Goal: Task Accomplishment & Management: Complete application form

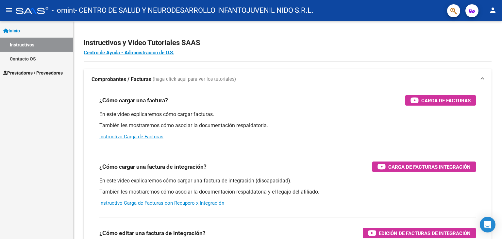
click at [26, 75] on span "Prestadores / Proveedores" at bounding box center [33, 72] width 60 height 7
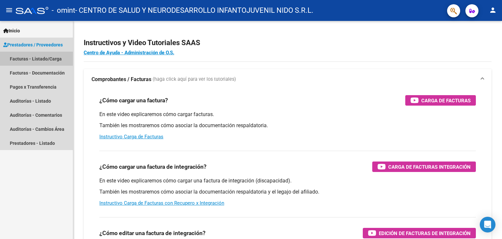
click at [46, 61] on link "Facturas - Listado/Carga" at bounding box center [36, 59] width 73 height 14
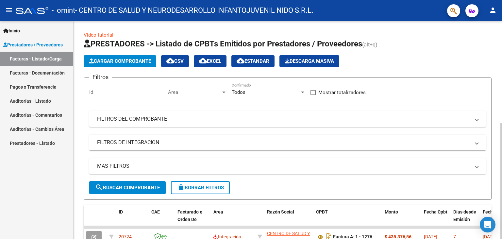
click at [112, 53] on app-list-header "PRESTADORES -> Listado de CPBTs Emitidos por Prestadores / Proveedores (alt+q) …" at bounding box center [288, 119] width 408 height 161
click at [119, 62] on span "Cargar Comprobante" at bounding box center [120, 61] width 62 height 6
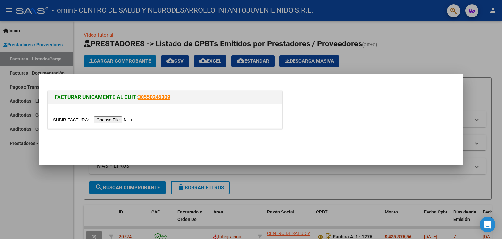
click at [63, 121] on input "file" at bounding box center [94, 119] width 83 height 7
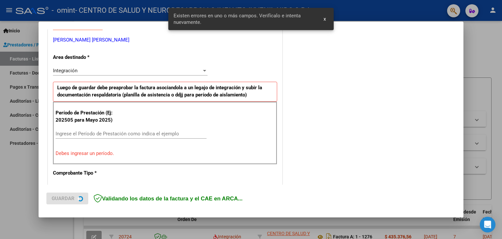
scroll to position [131, 0]
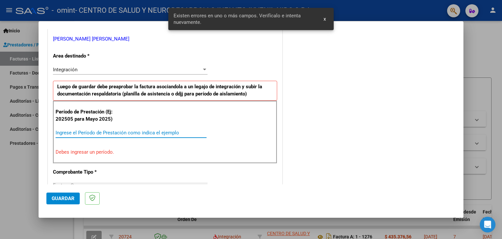
click at [97, 134] on input "Ingrese el Período de Prestación como indica el ejemplo" at bounding box center [131, 133] width 151 height 6
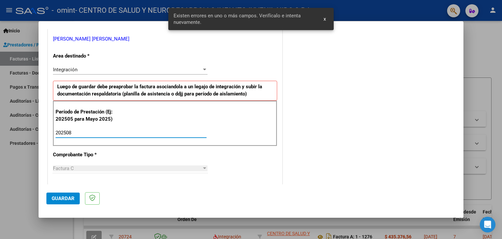
type input "202508"
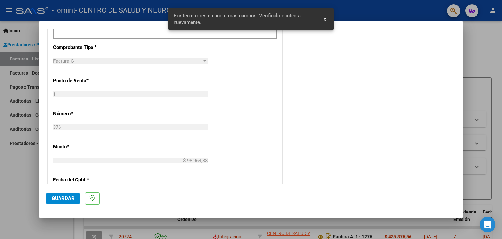
scroll to position [275, 0]
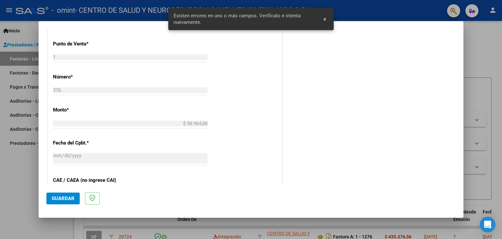
click at [60, 200] on span "Guardar" at bounding box center [63, 199] width 23 height 6
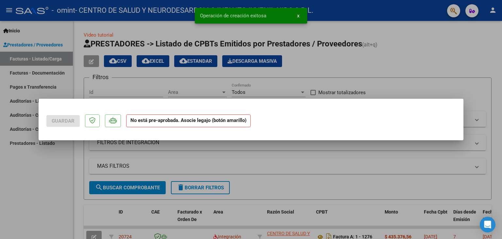
scroll to position [0, 0]
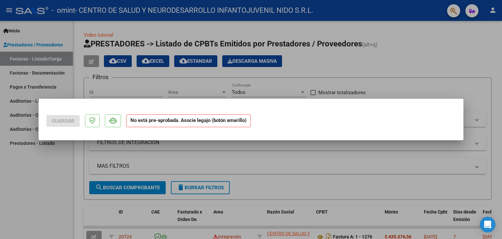
click at [171, 120] on strong "No está pre-aprobada. Asocie legajo (botón amarillo)" at bounding box center [188, 120] width 125 height 13
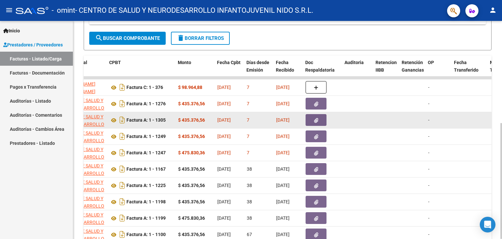
scroll to position [120, 0]
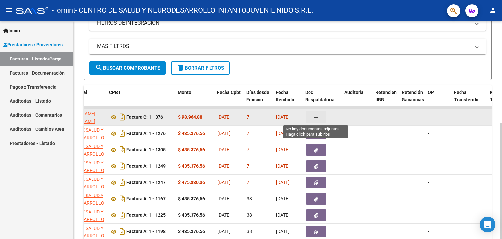
click at [318, 114] on button "button" at bounding box center [316, 117] width 21 height 12
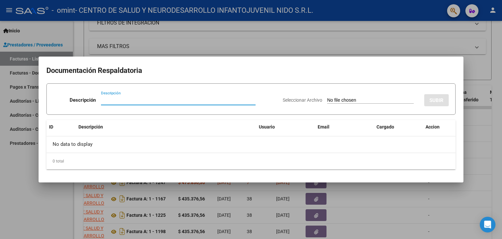
click at [344, 99] on input "Seleccionar Archivo" at bounding box center [370, 100] width 87 height 6
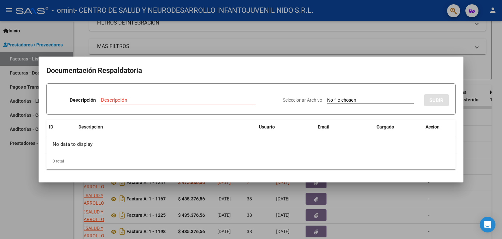
type input "C:\fakepath\Planilla de Asistencias TO agosto.pdf"
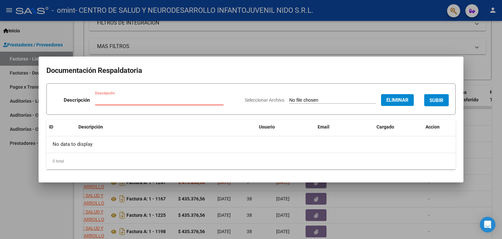
paste input "Planilla de Asistencias TO agosto"
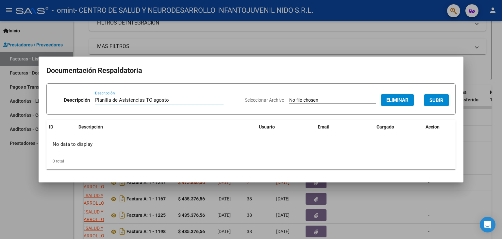
type input "Planilla de Asistencias TO agosto"
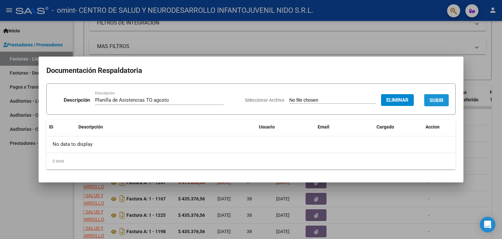
click at [440, 98] on span "SUBIR" at bounding box center [437, 100] width 14 height 6
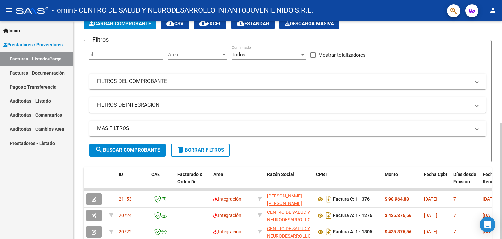
scroll to position [11, 0]
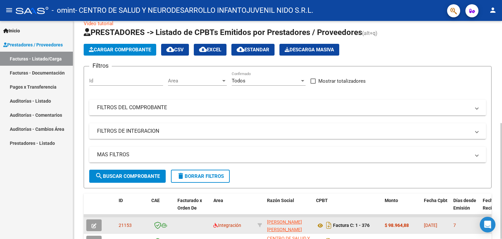
click at [96, 222] on span "button" at bounding box center [94, 225] width 5 height 6
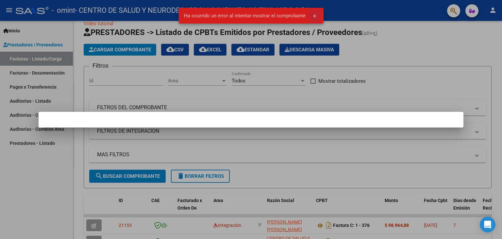
click at [314, 16] on span "x" at bounding box center [315, 16] width 2 height 6
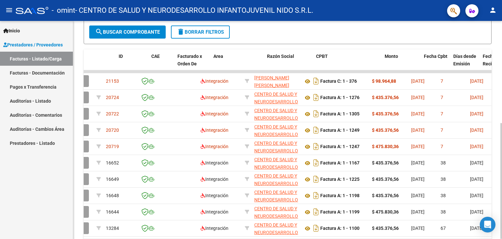
scroll to position [0, 0]
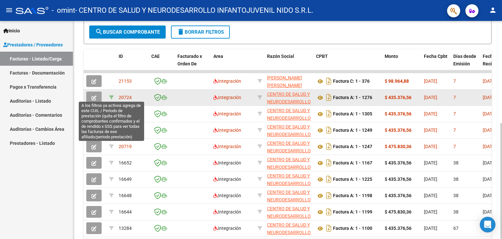
click at [112, 96] on icon at bounding box center [111, 97] width 5 height 5
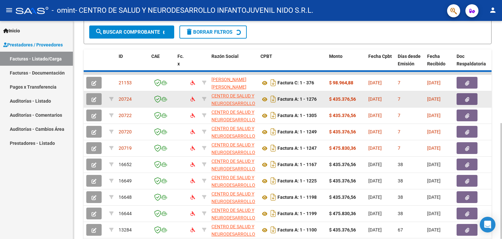
type input "202508"
type input "20588729967"
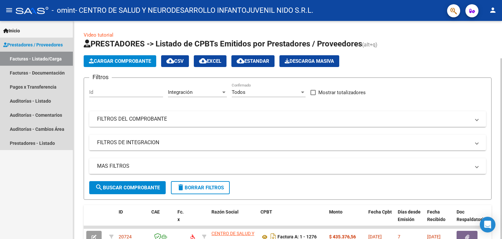
click at [32, 44] on span "Prestadores / Proveedores" at bounding box center [33, 44] width 60 height 7
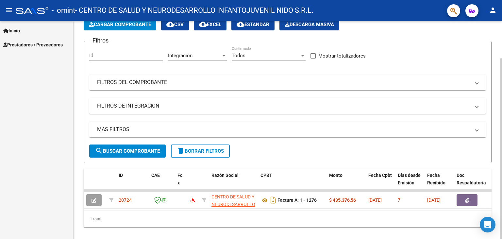
scroll to position [45, 0]
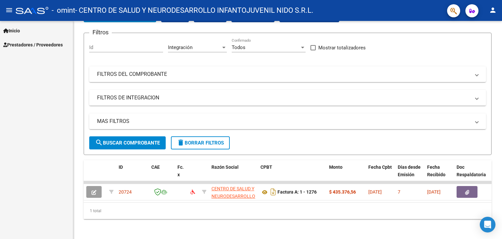
click at [18, 28] on span "Inicio" at bounding box center [11, 30] width 17 height 7
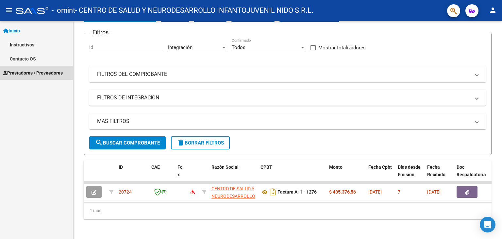
click at [36, 75] on span "Prestadores / Proveedores" at bounding box center [33, 72] width 60 height 7
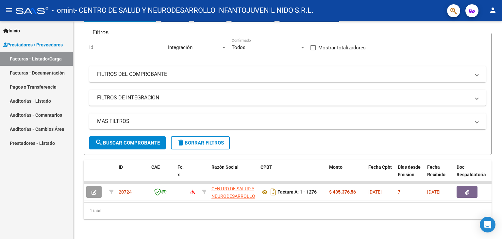
click at [37, 59] on link "Facturas - Listado/Carga" at bounding box center [36, 59] width 73 height 14
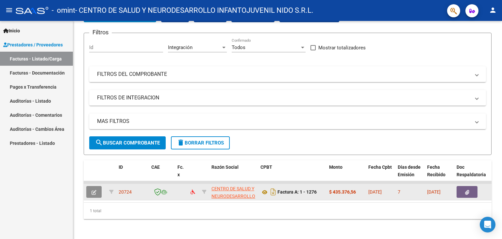
click at [96, 192] on button "button" at bounding box center [93, 192] width 15 height 12
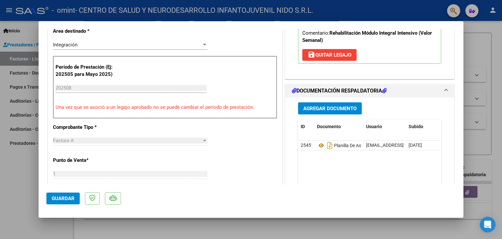
type input "$ 0,00"
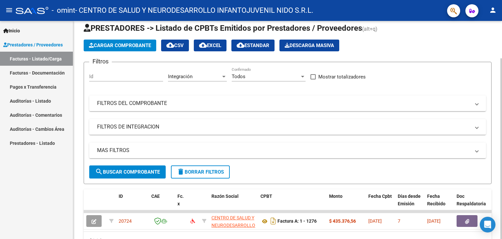
scroll to position [0, 0]
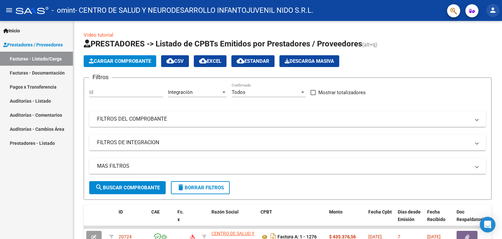
click at [492, 12] on button "person" at bounding box center [493, 10] width 13 height 13
click at [481, 43] on button "exit_to_app Salir" at bounding box center [480, 43] width 40 height 16
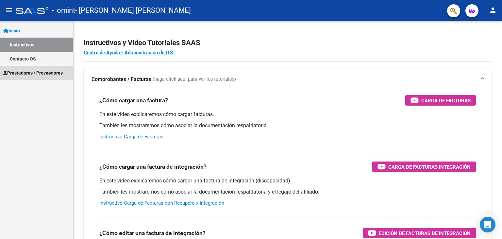
click at [24, 70] on span "Prestadores / Proveedores" at bounding box center [33, 72] width 60 height 7
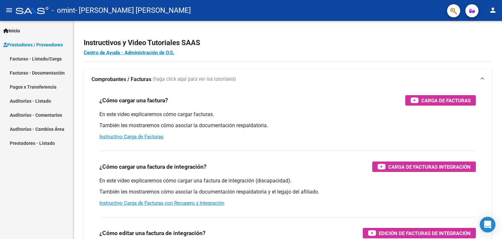
click at [32, 41] on link "Prestadores / Proveedores" at bounding box center [36, 45] width 73 height 14
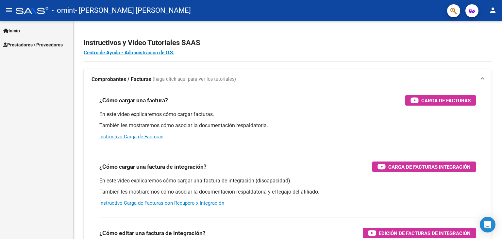
click at [32, 57] on div "Inicio Instructivos Contacto OS Prestadores / Proveedores Facturas - Listado/Ca…" at bounding box center [36, 130] width 73 height 218
click at [29, 45] on span "Prestadores / Proveedores" at bounding box center [33, 44] width 60 height 7
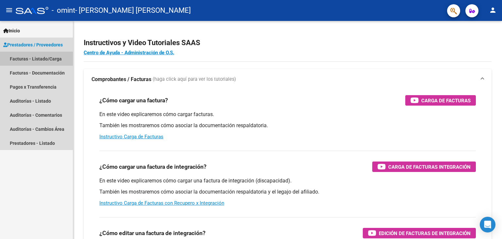
click at [31, 58] on link "Facturas - Listado/Carga" at bounding box center [36, 59] width 73 height 14
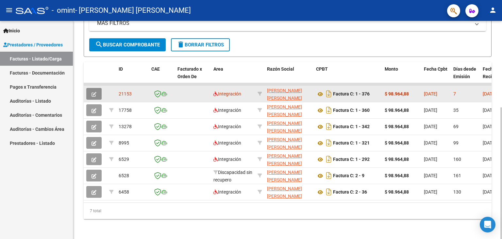
click at [94, 88] on button "button" at bounding box center [93, 94] width 15 height 12
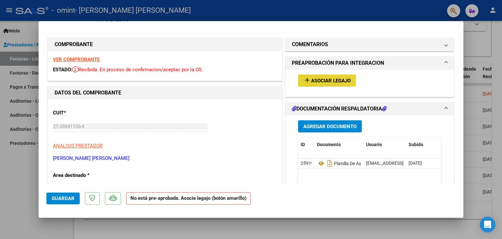
click at [326, 81] on span "Asociar Legajo" at bounding box center [331, 81] width 40 height 6
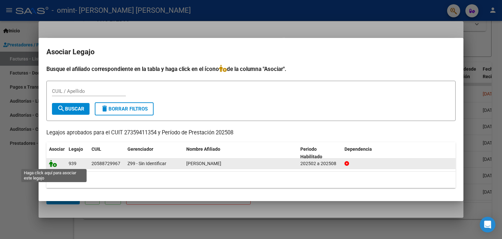
click at [55, 164] on icon at bounding box center [53, 163] width 8 height 7
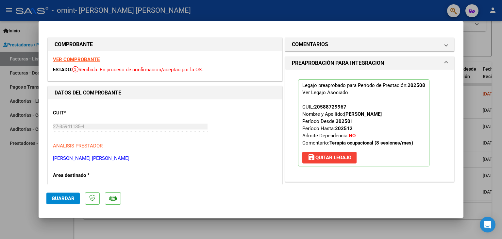
click at [56, 200] on span "Guardar" at bounding box center [63, 199] width 23 height 6
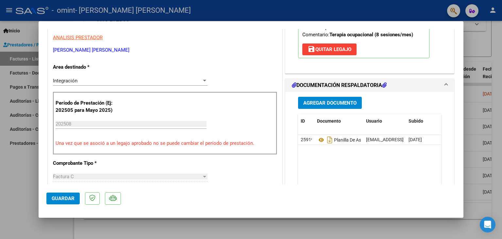
scroll to position [289, 0]
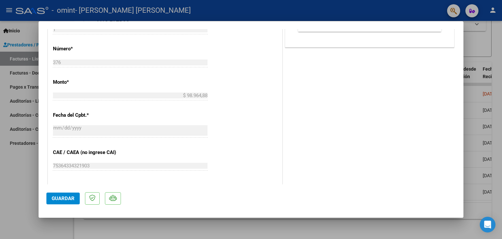
click at [51, 201] on button "Guardar" at bounding box center [62, 199] width 33 height 12
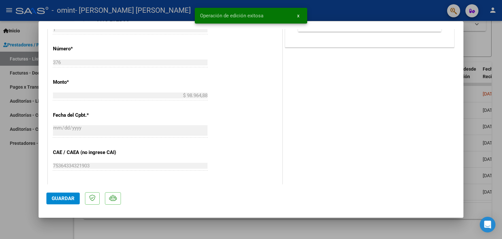
type input "$ 0,00"
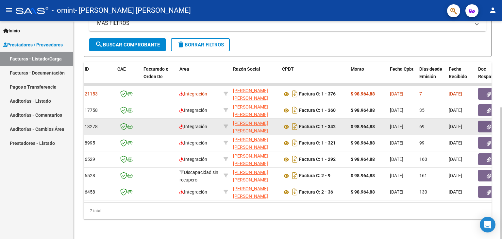
scroll to position [0, 0]
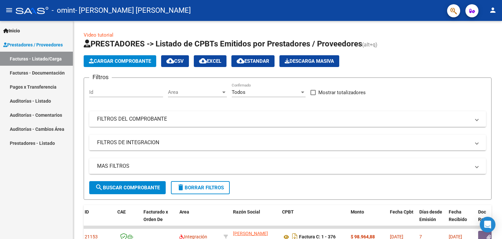
click at [496, 12] on mat-icon "person" at bounding box center [493, 10] width 8 height 8
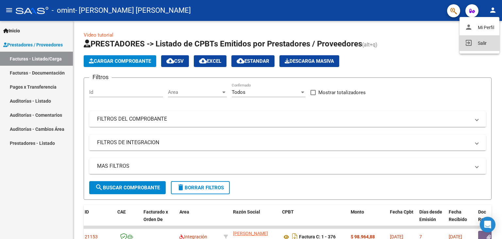
click at [485, 43] on button "exit_to_app Salir" at bounding box center [480, 43] width 40 height 16
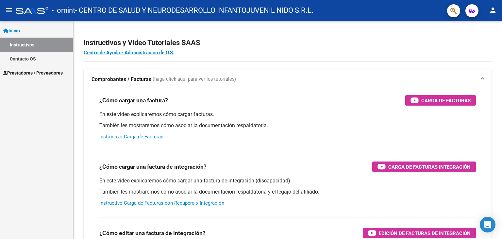
click at [32, 73] on span "Prestadores / Proveedores" at bounding box center [33, 72] width 60 height 7
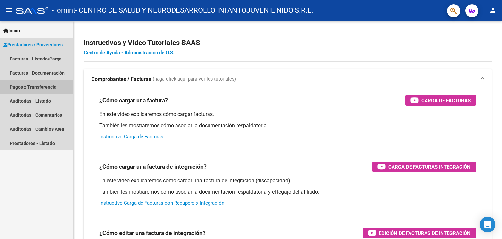
click at [39, 86] on link "Pagos x Transferencia" at bounding box center [36, 87] width 73 height 14
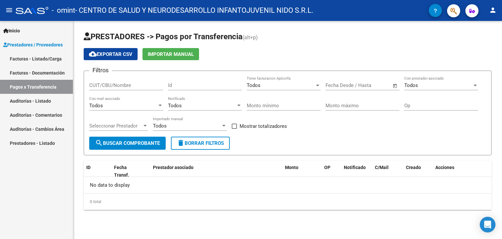
click at [37, 58] on link "Facturas - Listado/Carga" at bounding box center [36, 59] width 73 height 14
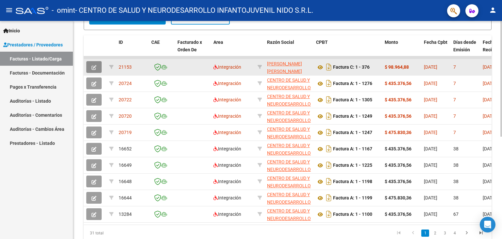
click at [93, 65] on icon "button" at bounding box center [94, 67] width 5 height 5
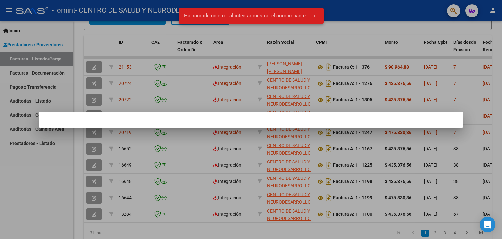
click at [314, 16] on span "x" at bounding box center [315, 16] width 2 height 6
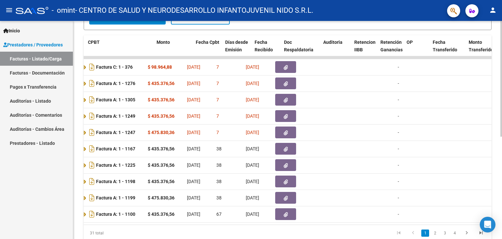
scroll to position [0, 228]
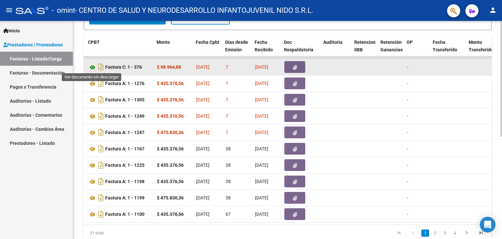
click at [92, 66] on icon at bounding box center [92, 67] width 9 height 8
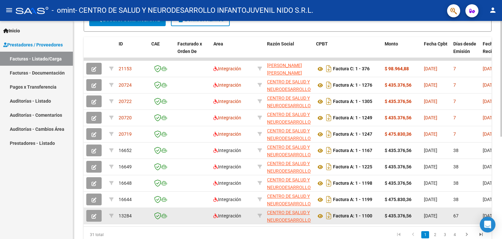
scroll to position [156, 0]
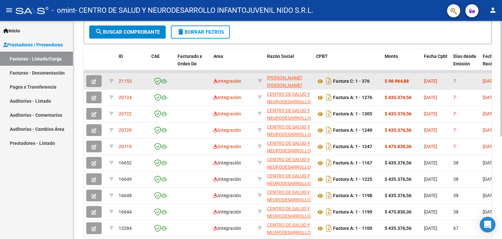
click at [92, 79] on icon "button" at bounding box center [94, 81] width 5 height 5
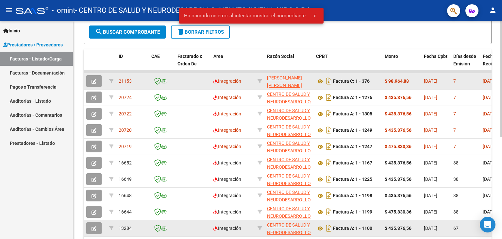
click at [131, 233] on datatable-body-cell "13284" at bounding box center [132, 228] width 33 height 16
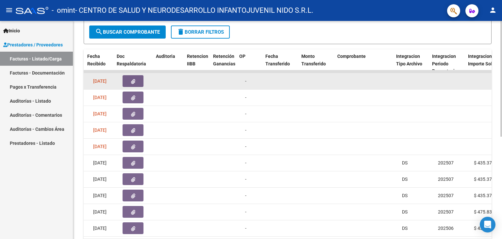
scroll to position [0, 367]
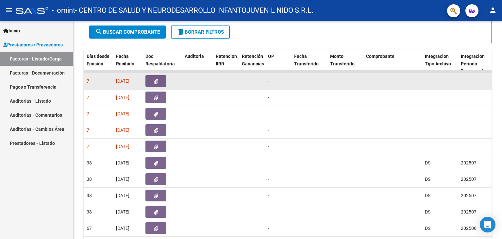
click at [154, 80] on icon "button" at bounding box center [156, 81] width 4 height 5
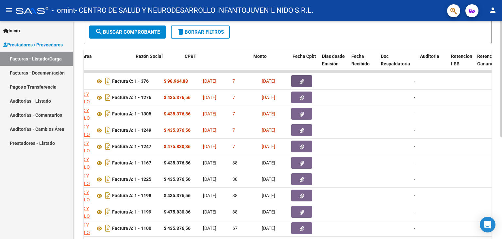
scroll to position [0, 0]
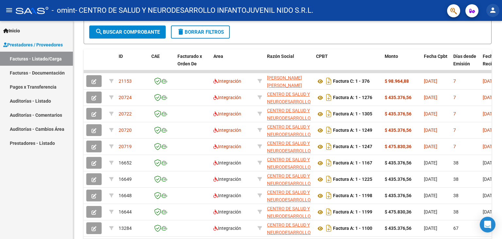
click at [491, 9] on mat-icon "person" at bounding box center [493, 10] width 8 height 8
click at [488, 47] on button "exit_to_app Salir" at bounding box center [480, 43] width 40 height 16
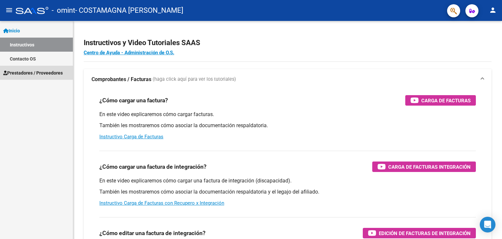
click at [38, 70] on span "Prestadores / Proveedores" at bounding box center [33, 72] width 60 height 7
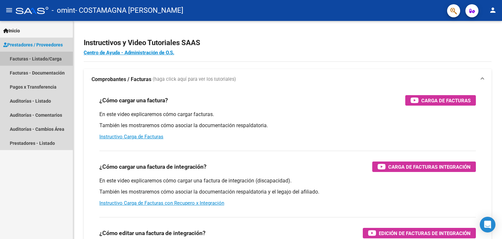
click at [41, 55] on link "Facturas - Listado/Carga" at bounding box center [36, 59] width 73 height 14
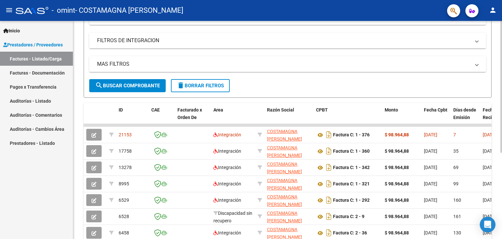
scroll to position [108, 0]
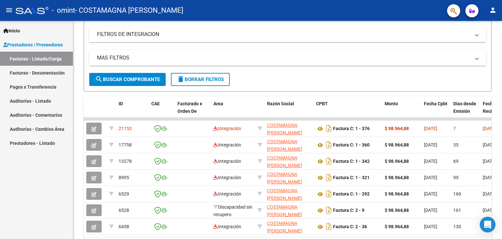
click at [495, 12] on mat-icon "person" at bounding box center [493, 10] width 8 height 8
click at [486, 43] on button "exit_to_app Salir" at bounding box center [480, 43] width 40 height 16
